Goal: Information Seeking & Learning: Stay updated

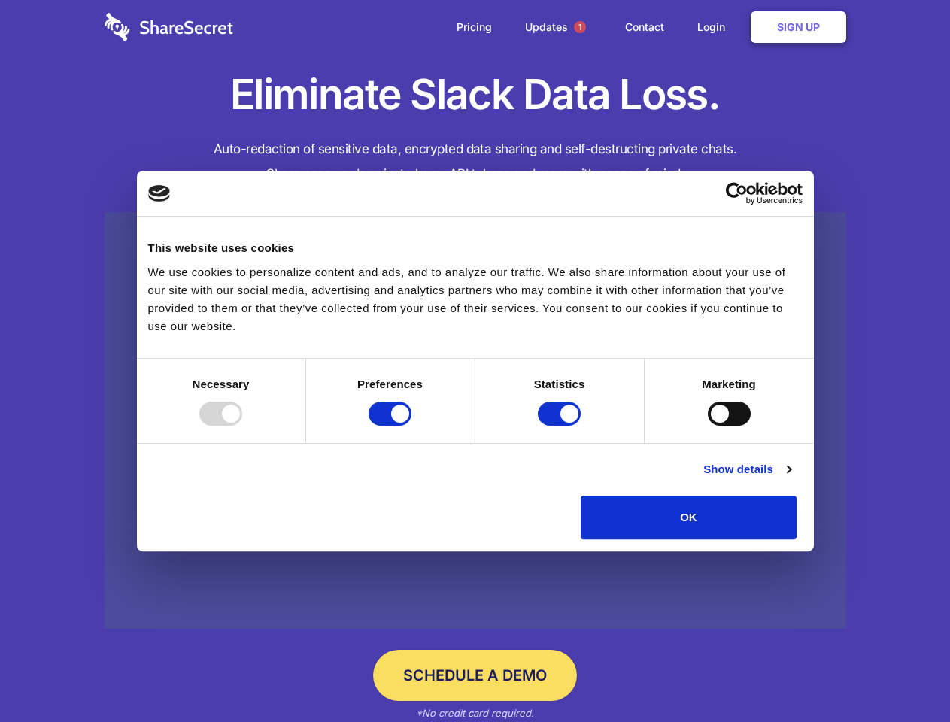
click at [242, 426] on div at bounding box center [220, 414] width 43 height 24
click at [412, 426] on input "Preferences" at bounding box center [390, 414] width 43 height 24
checkbox input "false"
click at [561, 426] on input "Statistics" at bounding box center [559, 414] width 43 height 24
checkbox input "false"
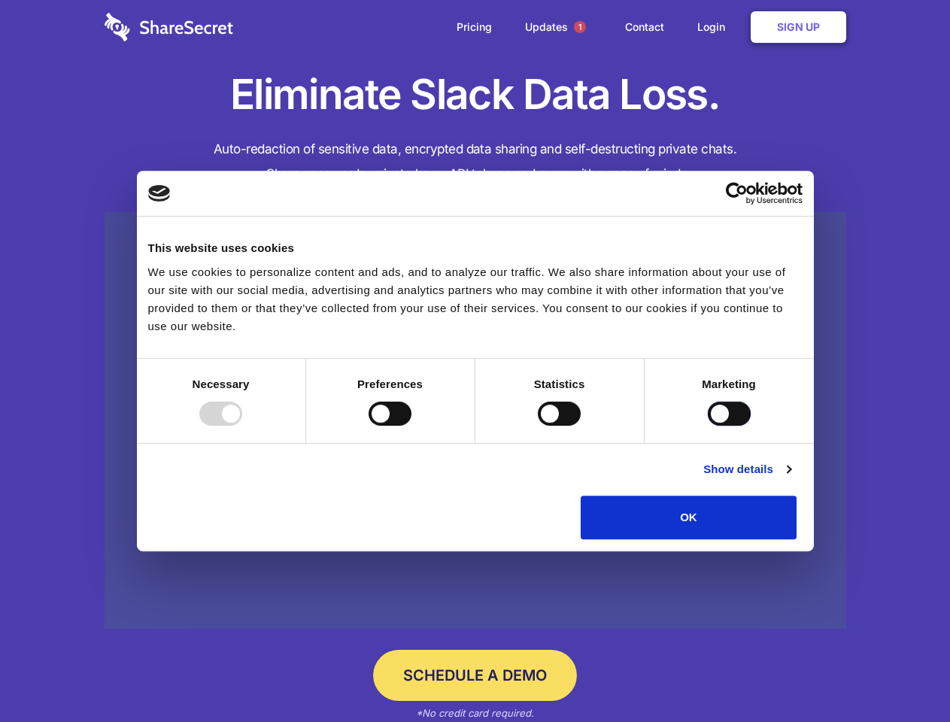
click at [708, 426] on input "Marketing" at bounding box center [729, 414] width 43 height 24
checkbox input "true"
click at [791, 479] on link "Show details" at bounding box center [746, 469] width 87 height 18
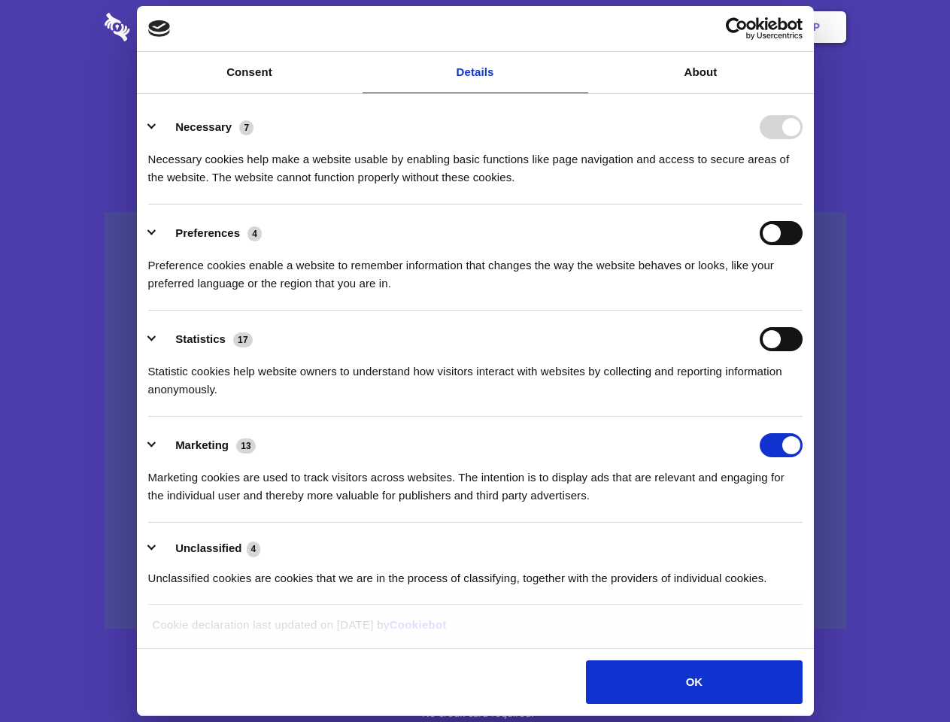
click at [803, 245] on div "Preferences 4" at bounding box center [475, 233] width 655 height 24
click at [579, 27] on span "1" at bounding box center [580, 27] width 12 height 12
